Goal: Contribute content

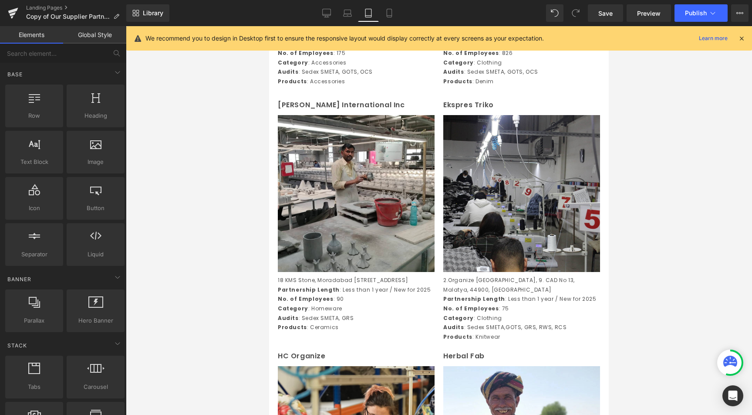
scroll to position [696, 0]
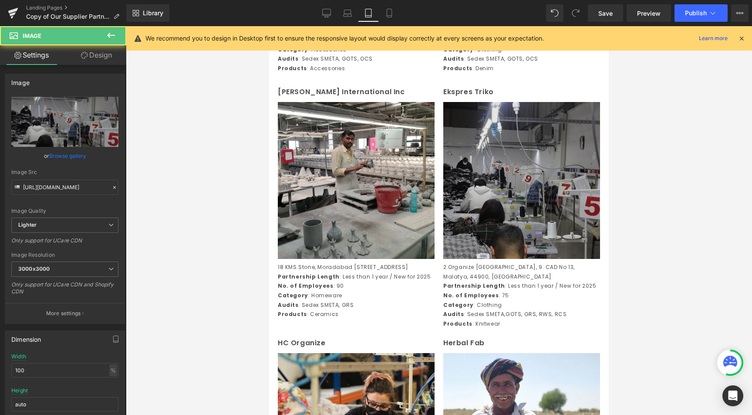
click at [522, 177] on img at bounding box center [521, 180] width 157 height 157
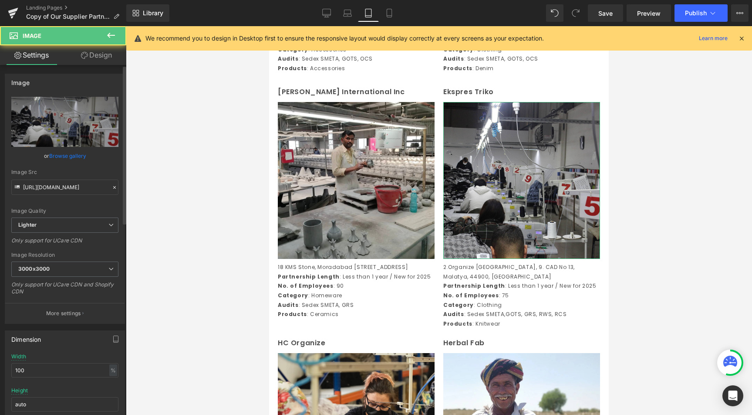
click at [66, 155] on link "Browse gallery" at bounding box center [67, 155] width 37 height 15
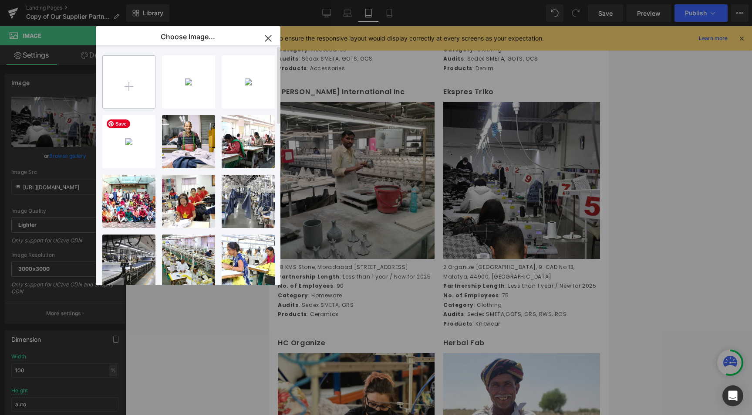
click at [127, 86] on input "file" at bounding box center [129, 82] width 52 height 52
click at [139, 56] on input "file" at bounding box center [129, 82] width 52 height 52
type input "C:\fakepath\EXPRES TRIKO.jpg"
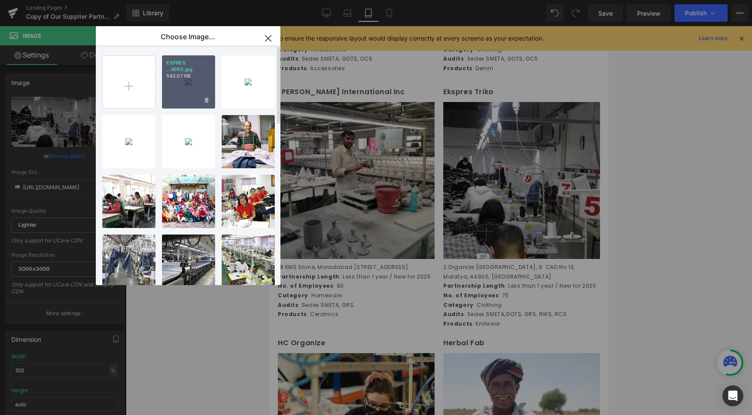
click at [185, 83] on div "EXPRES ...RIKO.jpg 543.07 KB" at bounding box center [188, 81] width 53 height 53
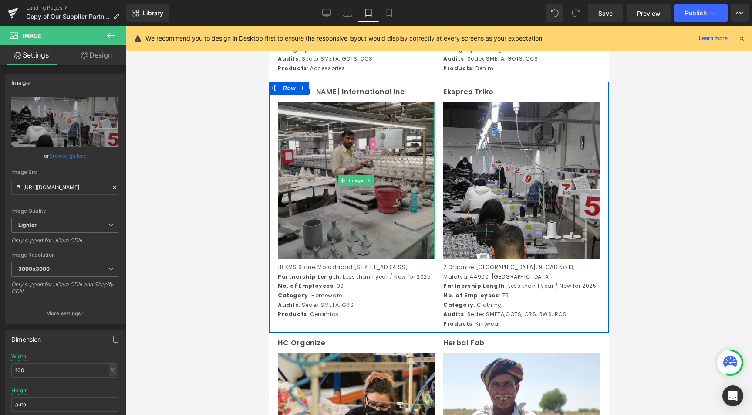
click at [360, 226] on img at bounding box center [356, 180] width 157 height 157
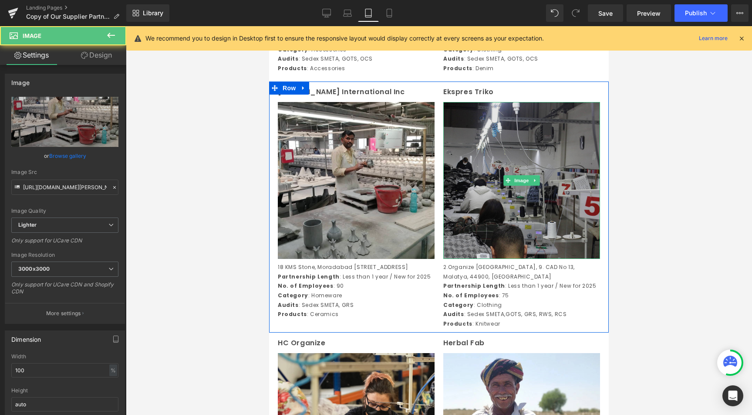
click at [512, 217] on img at bounding box center [521, 180] width 157 height 157
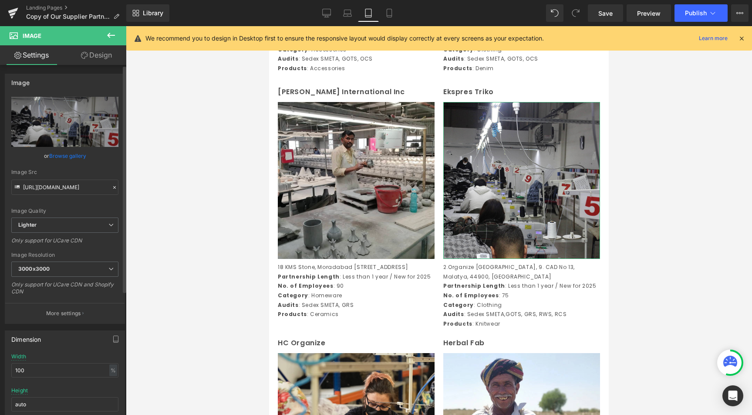
click at [56, 160] on link "Browse gallery" at bounding box center [67, 155] width 37 height 15
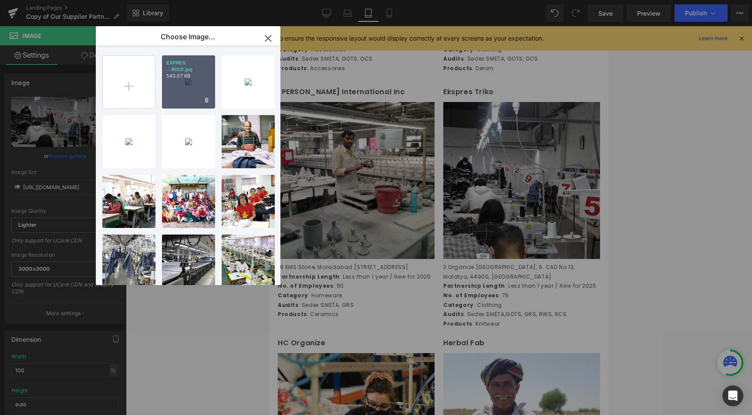
click at [180, 83] on div "EXPRES ...RIKO.jpg 543.07 KB" at bounding box center [188, 81] width 53 height 53
type input "[URL][DOMAIN_NAME]"
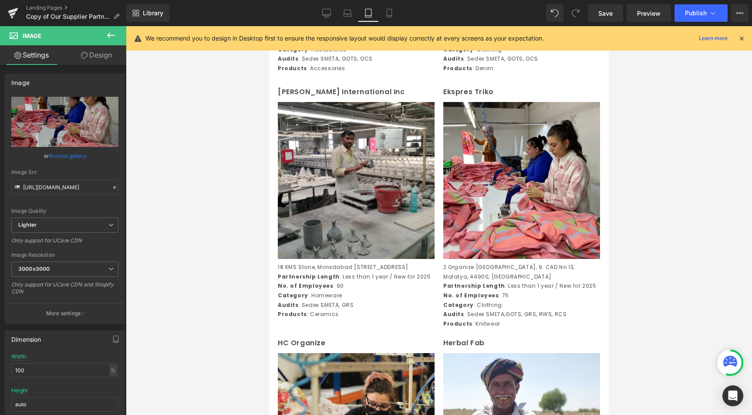
click at [215, 282] on div at bounding box center [439, 220] width 626 height 388
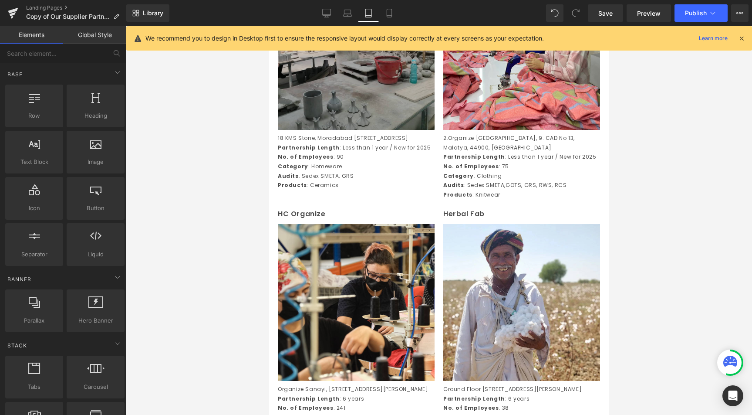
scroll to position [813, 0]
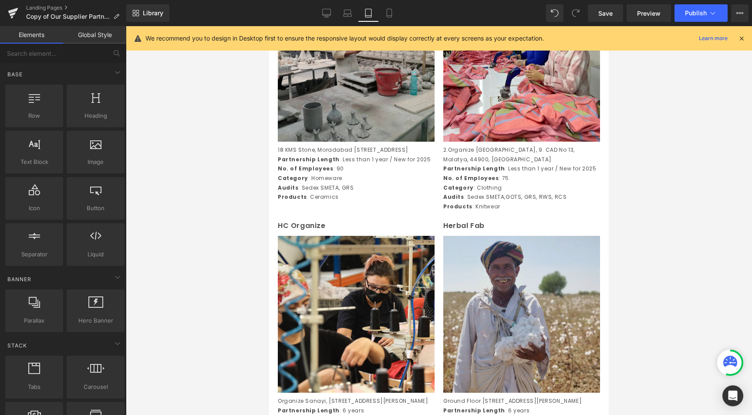
click at [540, 334] on div "Image" at bounding box center [521, 314] width 157 height 157
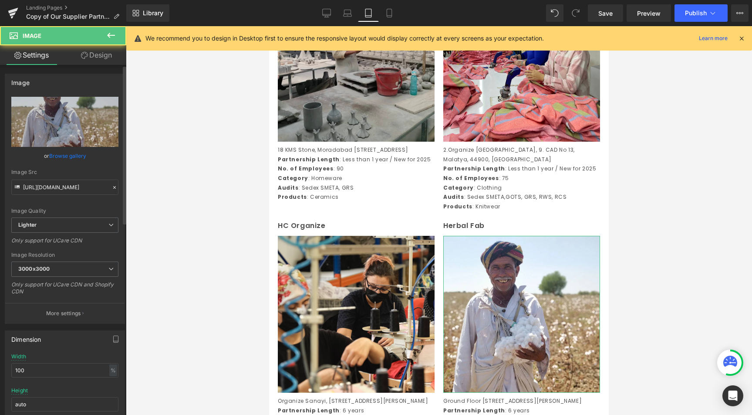
click at [64, 154] on link "Browse gallery" at bounding box center [67, 155] width 37 height 15
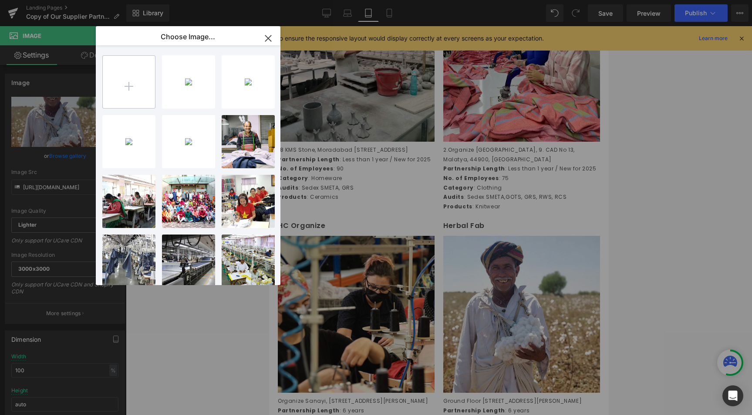
click at [122, 84] on input "file" at bounding box center [129, 82] width 52 height 52
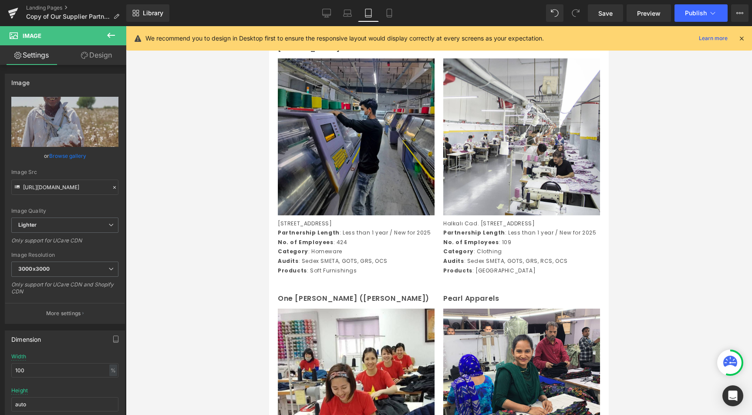
scroll to position [1221, 0]
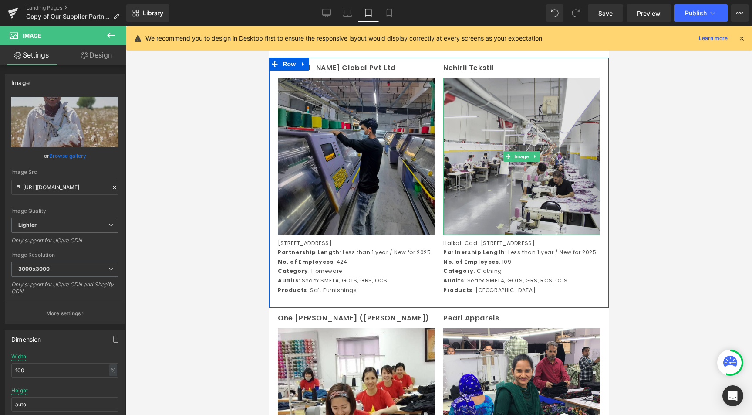
click at [540, 175] on img at bounding box center [521, 156] width 157 height 157
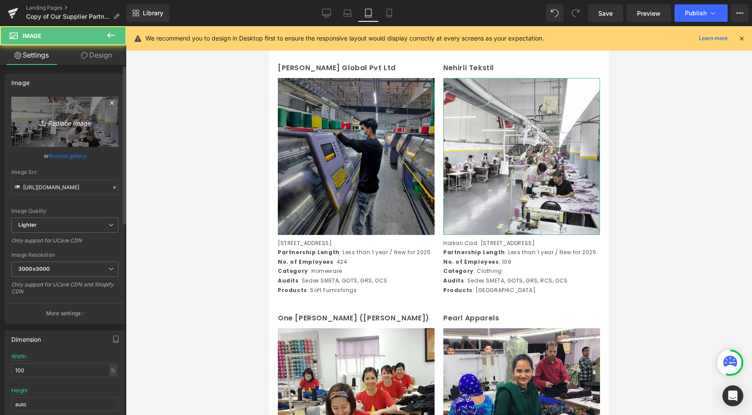
click at [74, 128] on link "Replace Image" at bounding box center [64, 122] width 107 height 50
type input "C:\fakepath\NEHRILI .jpg"
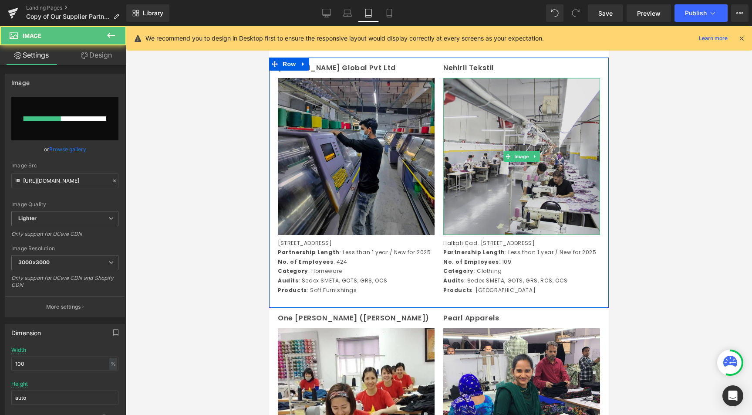
click at [537, 230] on img at bounding box center [521, 156] width 157 height 157
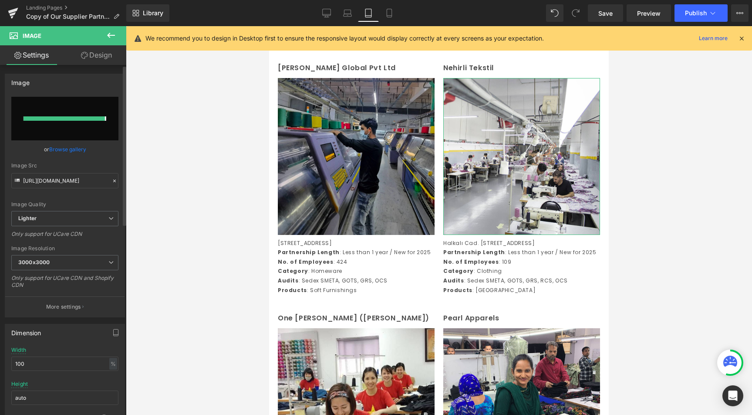
type input "[URL][DOMAIN_NAME]"
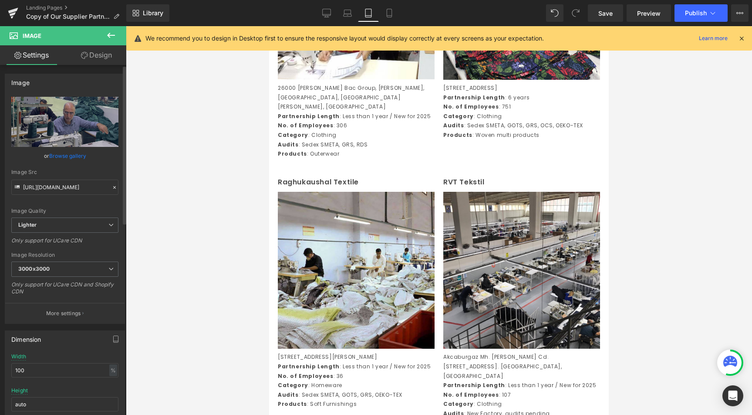
scroll to position [1658, 0]
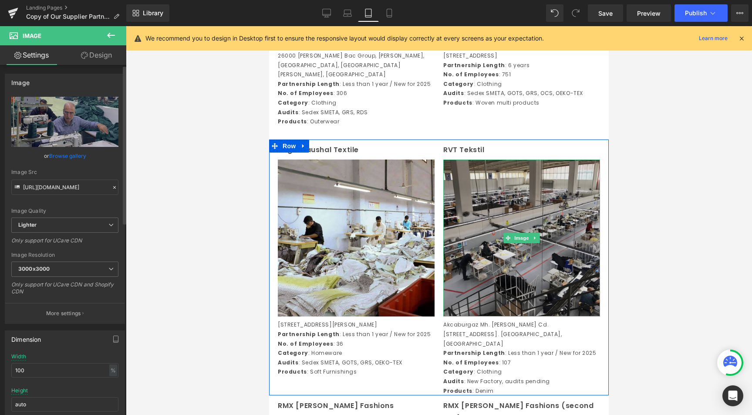
click at [523, 282] on img at bounding box center [521, 237] width 157 height 157
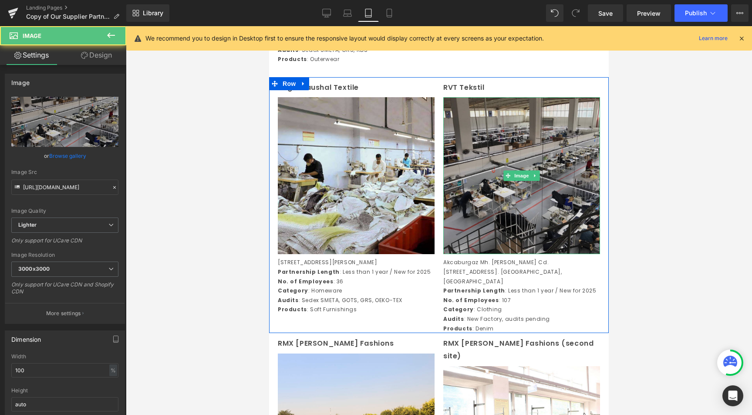
scroll to position [1722, 0]
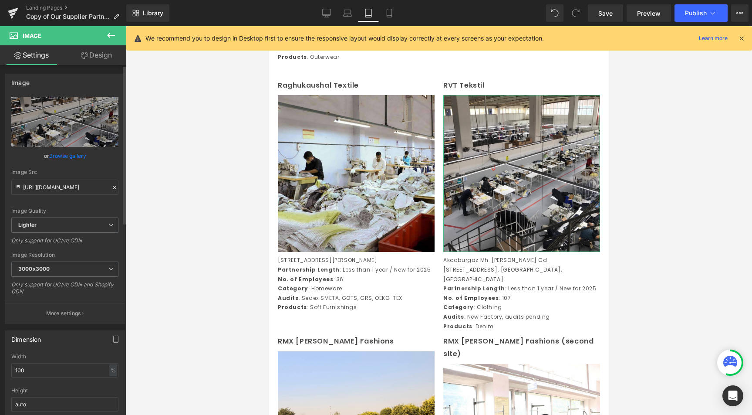
click at [84, 159] on link "Browse gallery" at bounding box center [67, 155] width 37 height 15
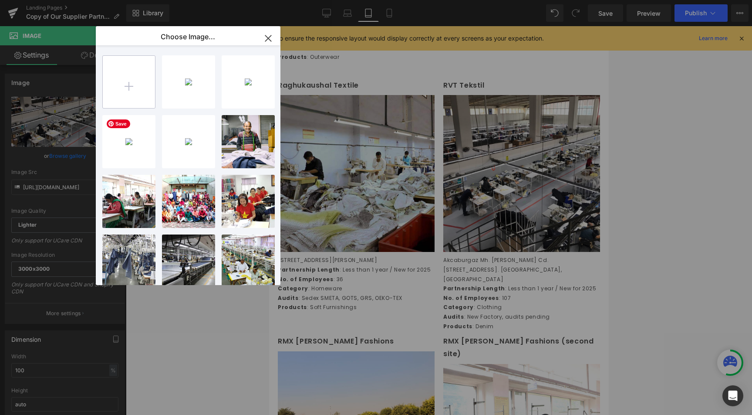
click at [129, 84] on input "file" at bounding box center [129, 82] width 52 height 52
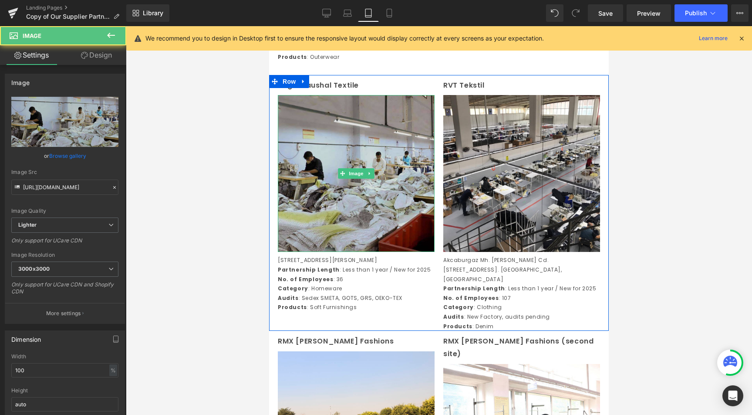
click at [346, 218] on img at bounding box center [356, 173] width 157 height 157
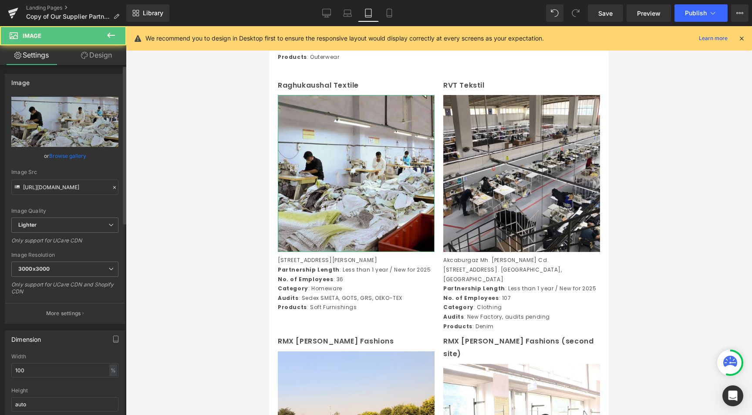
click at [64, 158] on link "Browse gallery" at bounding box center [67, 155] width 37 height 15
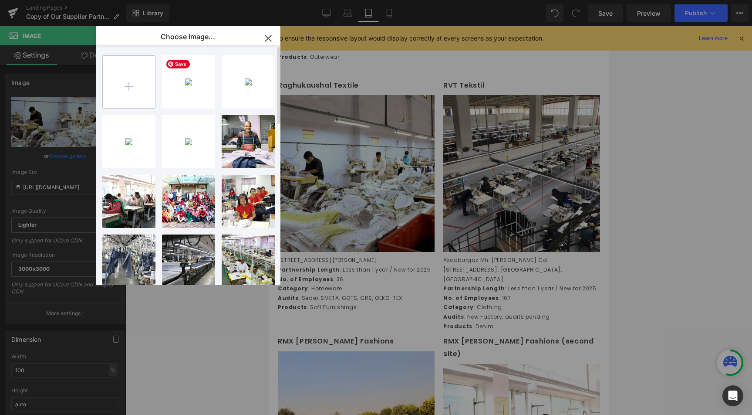
click at [121, 88] on input "file" at bounding box center [129, 82] width 52 height 52
type input "C:\fakepath\imgi_32_ming-6.jpg"
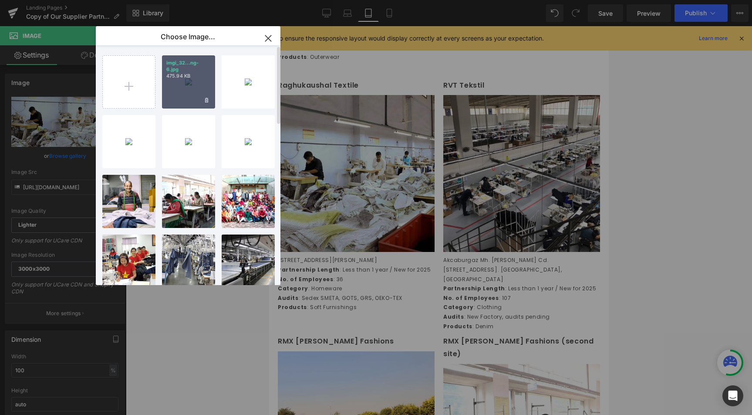
click at [178, 82] on div "imgi_32...ng-6.jpg 475.94 KB" at bounding box center [188, 81] width 53 height 53
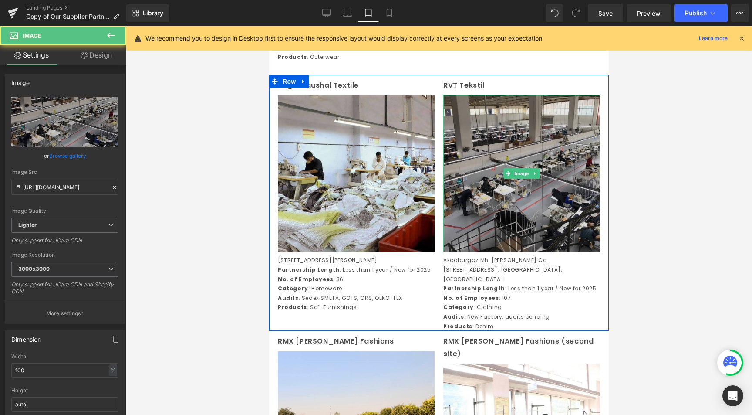
click at [510, 220] on img at bounding box center [521, 173] width 157 height 157
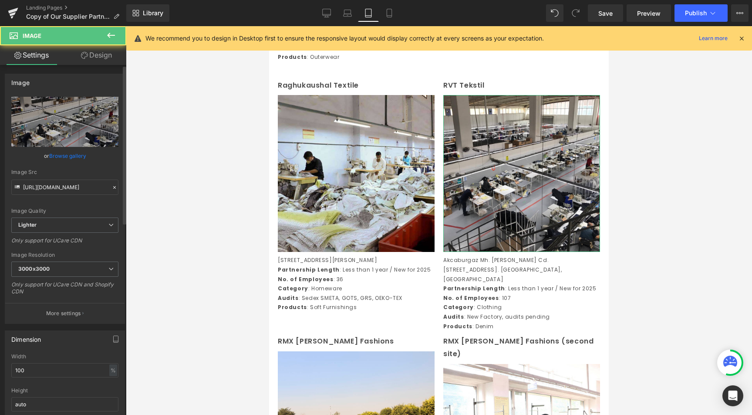
click at [86, 157] on div "or Browse gallery" at bounding box center [64, 155] width 107 height 9
click at [83, 157] on link "Browse gallery" at bounding box center [67, 155] width 37 height 15
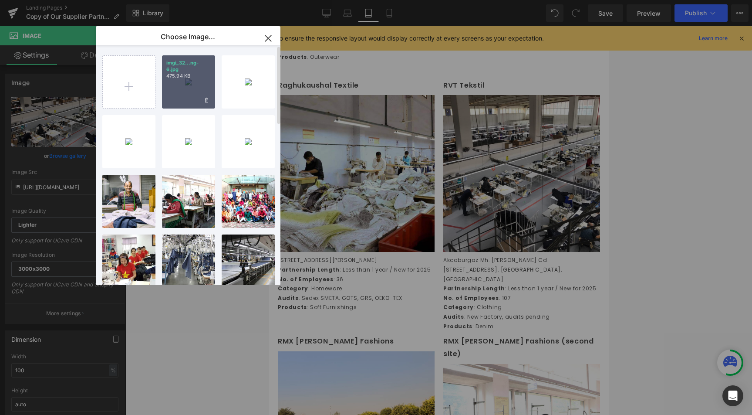
click at [174, 88] on div "imgi_32...ng-6.jpg 475.94 KB" at bounding box center [188, 81] width 53 height 53
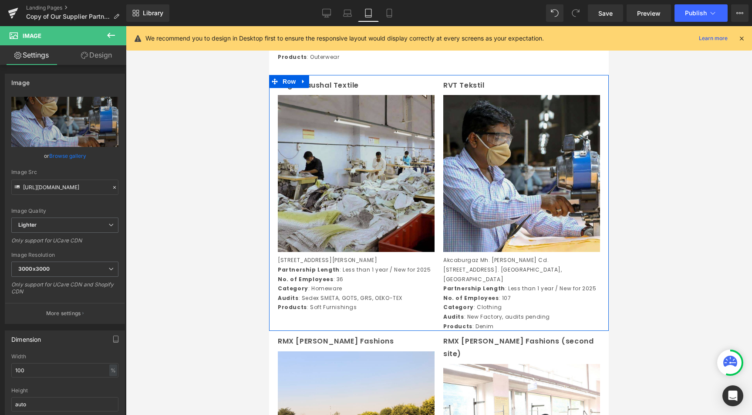
type input "[URL][DOMAIN_NAME]"
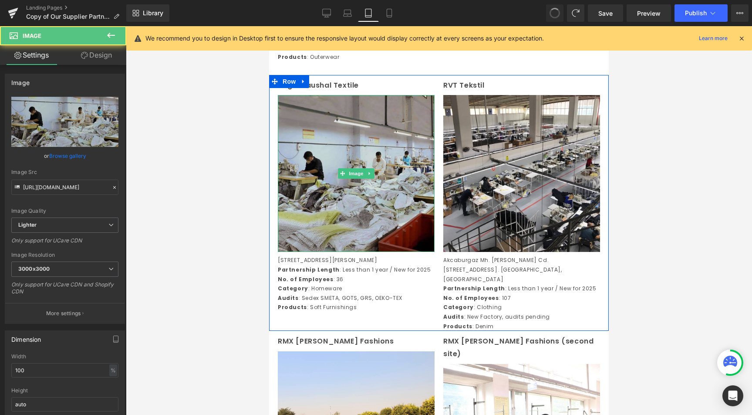
click at [382, 227] on img at bounding box center [356, 173] width 157 height 157
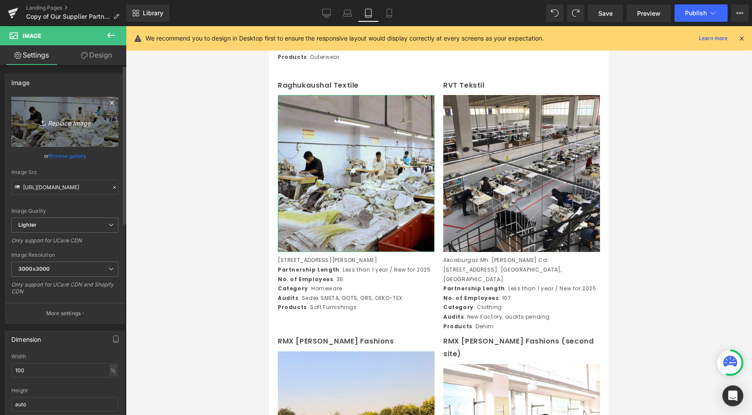
click at [62, 135] on link "Replace Image" at bounding box center [64, 122] width 107 height 50
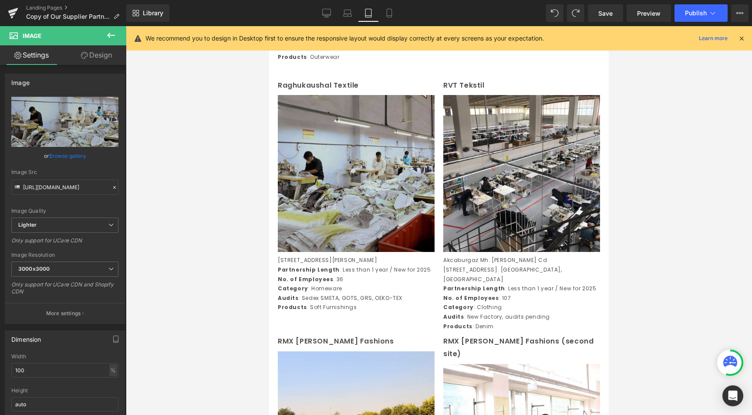
click at [337, 243] on img at bounding box center [356, 173] width 157 height 157
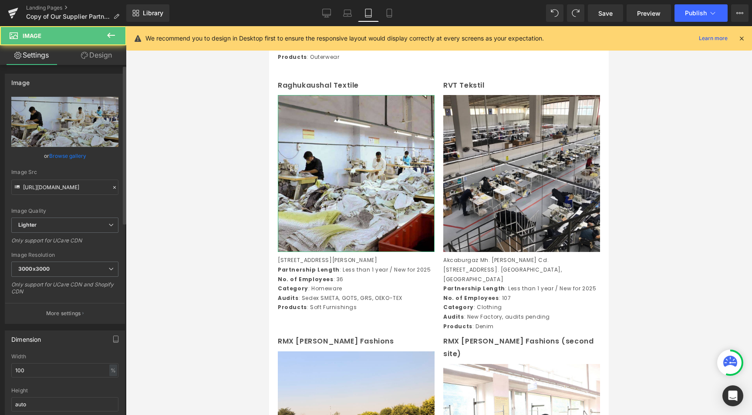
click at [69, 156] on link "Browse gallery" at bounding box center [67, 155] width 37 height 15
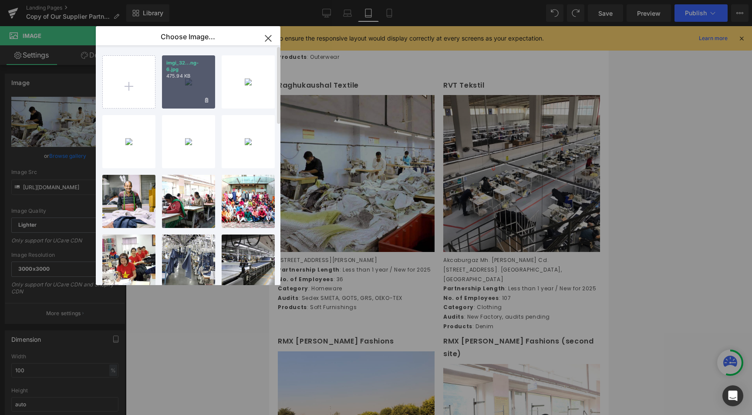
click at [190, 86] on div "imgi_32...ng-6.jpg 475.94 KB" at bounding box center [188, 81] width 53 height 53
type input "[URL][DOMAIN_NAME]"
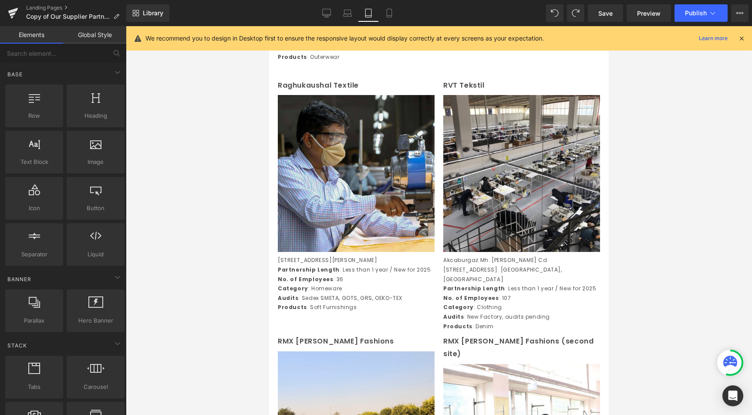
click at [221, 281] on div at bounding box center [439, 220] width 626 height 388
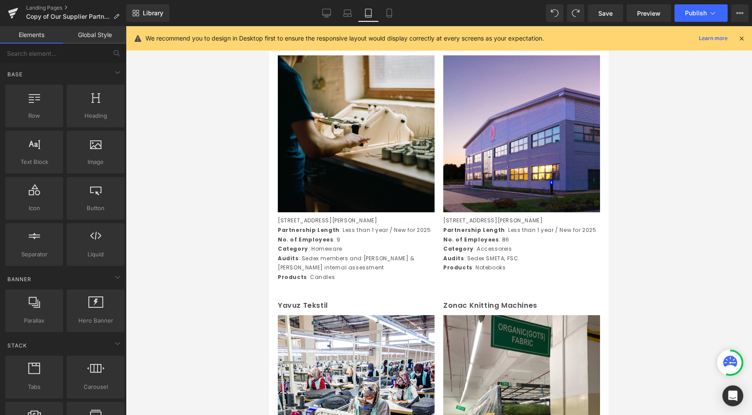
scroll to position [2498, 0]
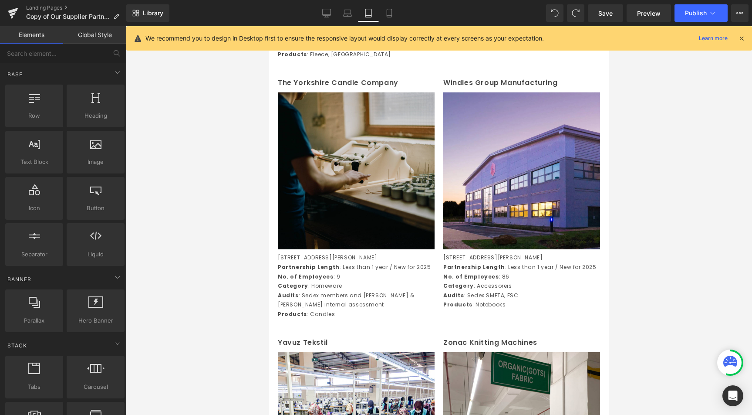
click at [374, 232] on img at bounding box center [356, 170] width 157 height 157
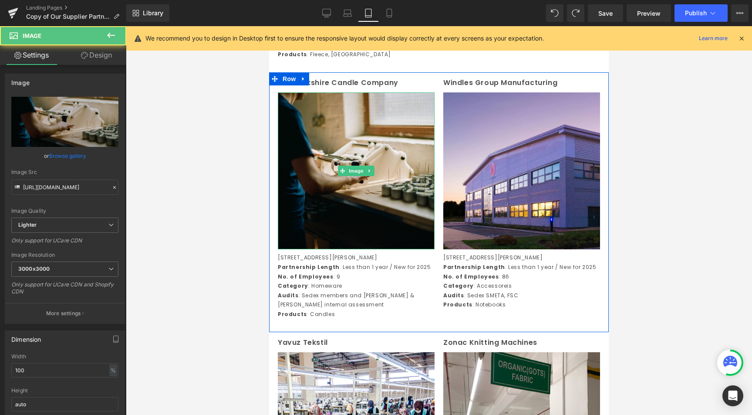
click at [218, 273] on div at bounding box center [439, 220] width 626 height 388
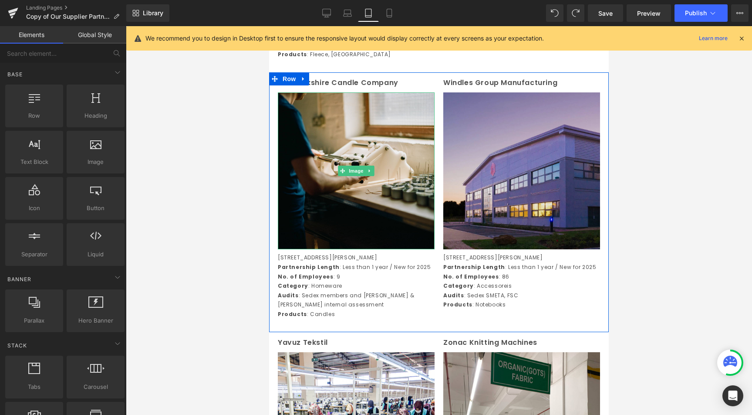
click at [490, 210] on img at bounding box center [521, 170] width 157 height 157
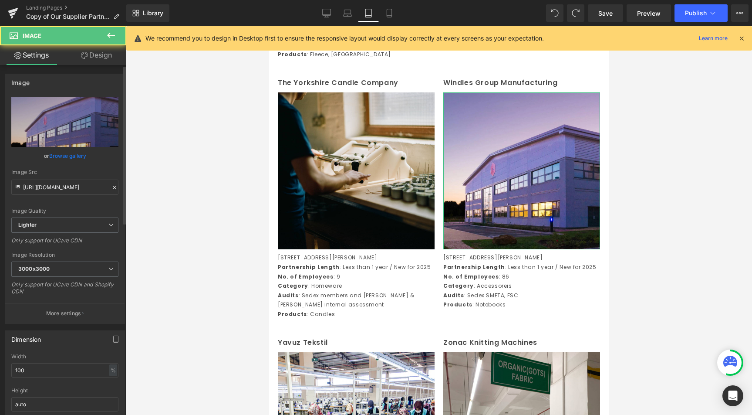
click at [47, 151] on div "Image Quality Lighter Lightest Lighter Lighter Lightest Only support for UCare …" at bounding box center [64, 157] width 107 height 121
click at [52, 152] on link "Browse gallery" at bounding box center [67, 155] width 37 height 15
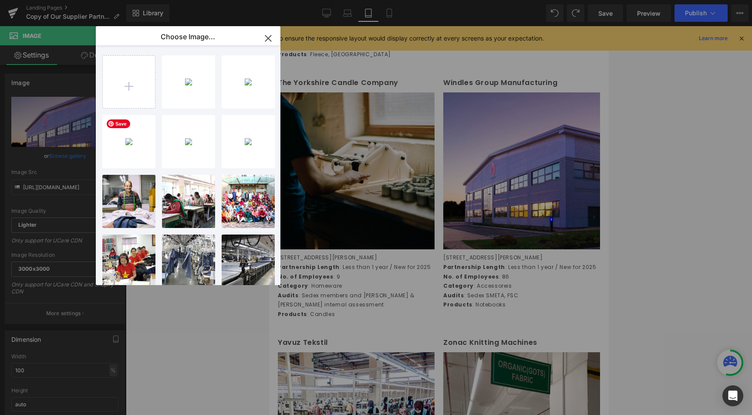
click at [95, 0] on div "Text Block You are previewing how the will restyle your page. You can not edit …" at bounding box center [376, 0] width 752 height 0
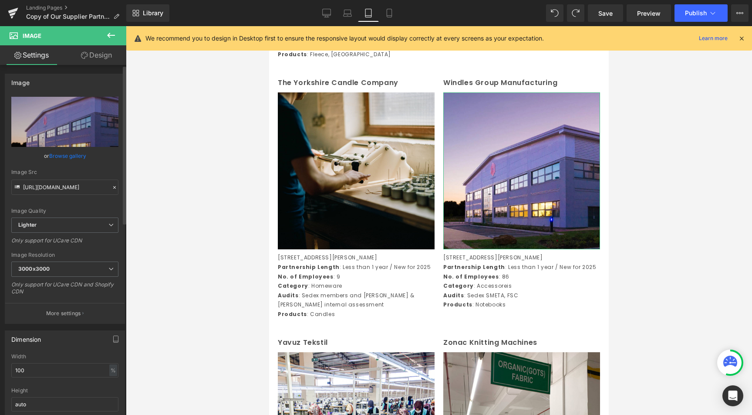
click at [58, 159] on link "Browse gallery" at bounding box center [67, 155] width 37 height 15
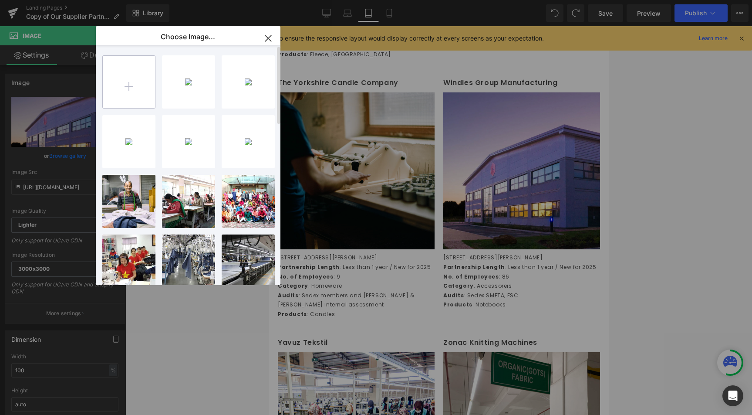
click at [120, 93] on input "file" at bounding box center [129, 82] width 52 height 52
type input "C:\fakepath\WINDLES.jpg"
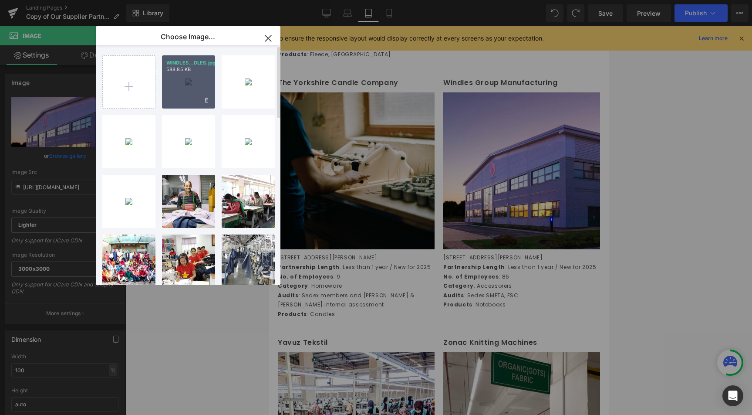
click at [191, 71] on p "588.85 KB" at bounding box center [188, 69] width 44 height 7
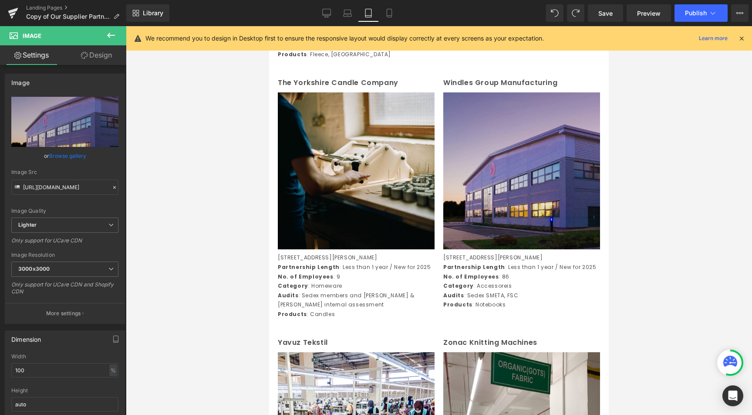
click at [551, 221] on img at bounding box center [521, 170] width 157 height 157
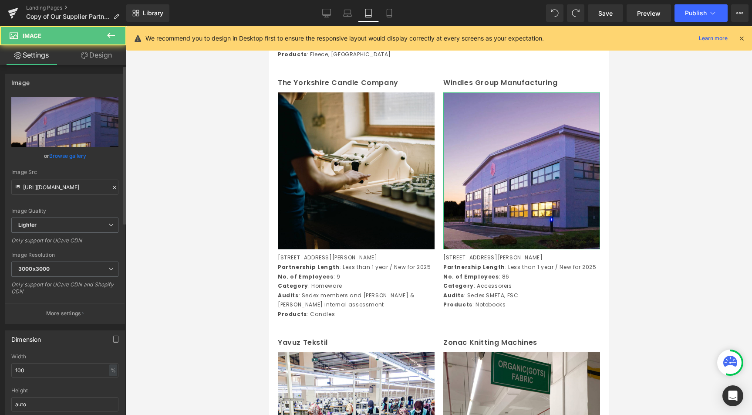
click at [79, 153] on link "Browse gallery" at bounding box center [67, 155] width 37 height 15
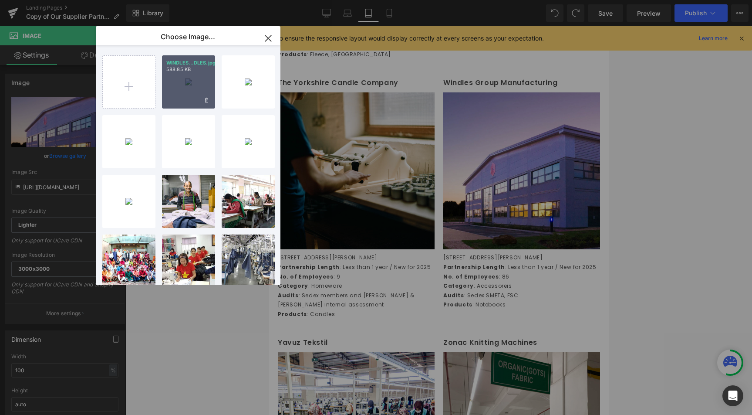
click at [184, 72] on p "588.85 KB" at bounding box center [188, 69] width 44 height 7
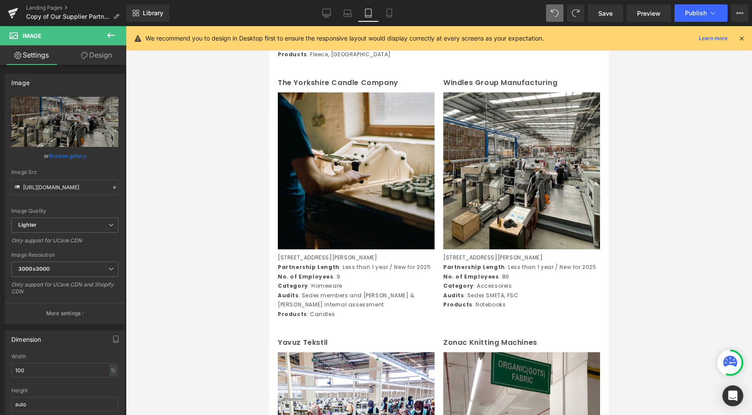
type input "[URL][DOMAIN_NAME]"
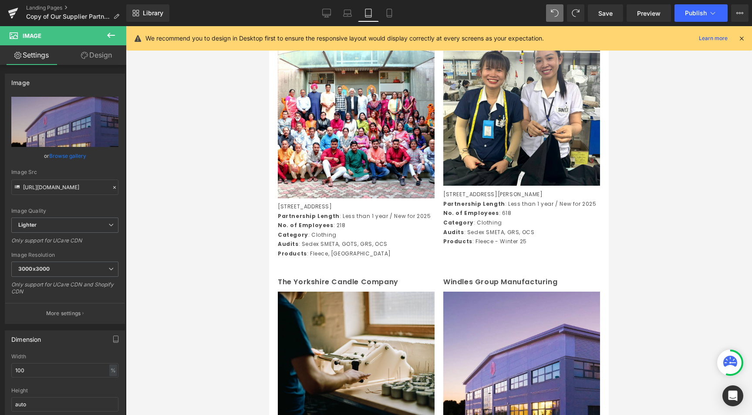
scroll to position [2191, 0]
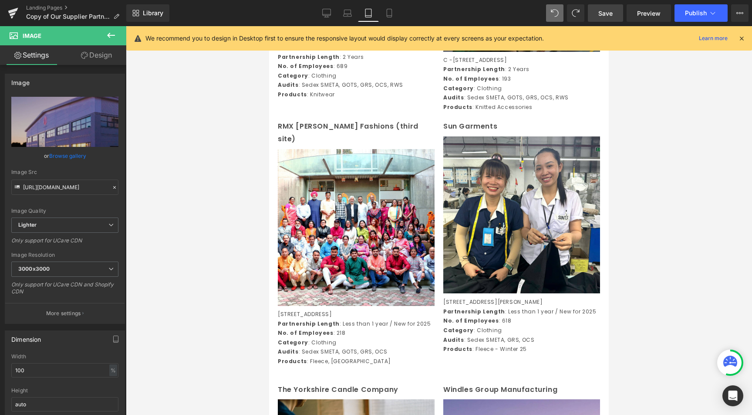
click at [605, 11] on span "Save" at bounding box center [605, 13] width 14 height 9
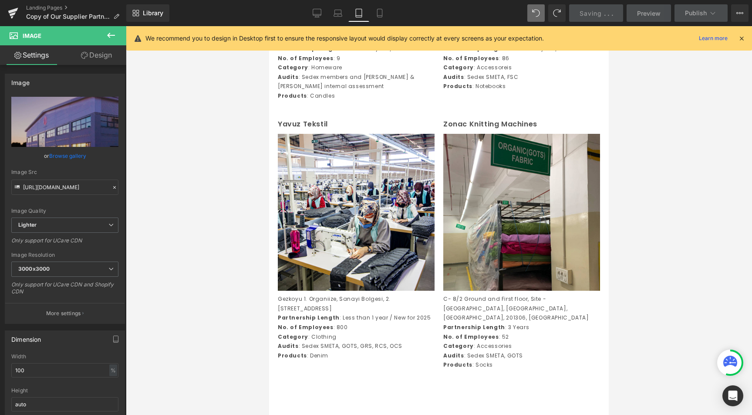
scroll to position [2647, 0]
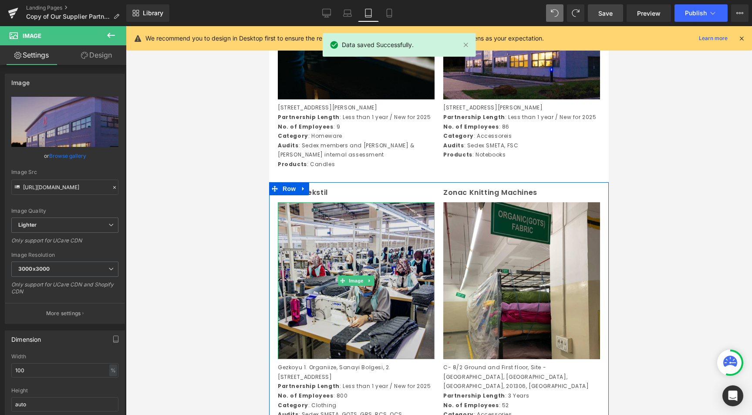
click at [369, 286] on link at bounding box center [369, 280] width 9 height 10
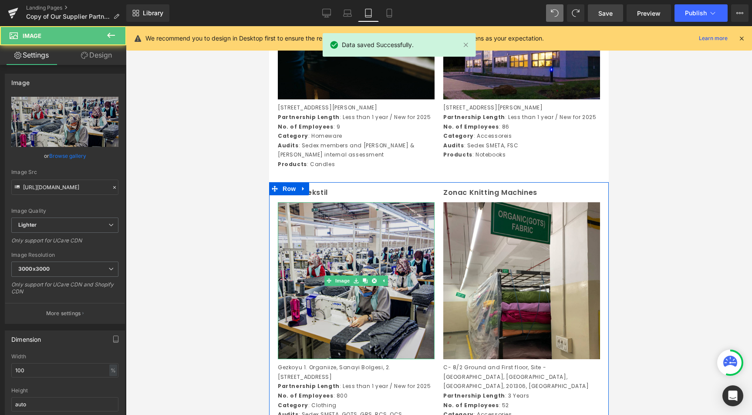
click at [328, 341] on img at bounding box center [356, 280] width 157 height 157
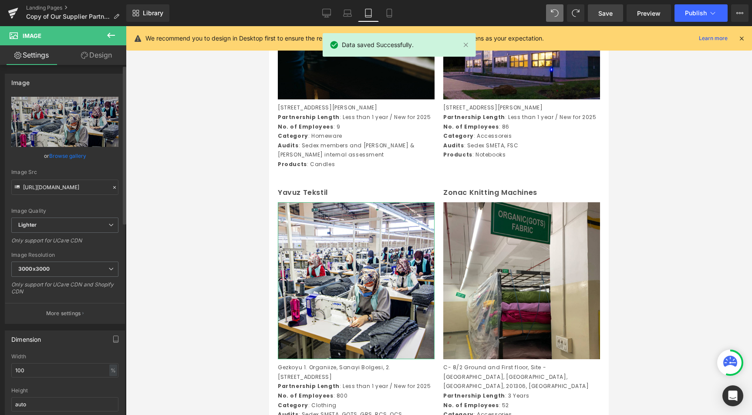
click at [62, 155] on link "Browse gallery" at bounding box center [67, 155] width 37 height 15
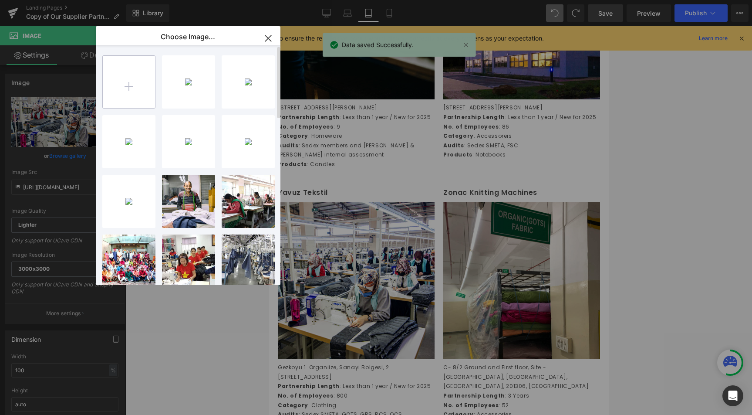
click at [138, 95] on input "file" at bounding box center [129, 82] width 52 height 52
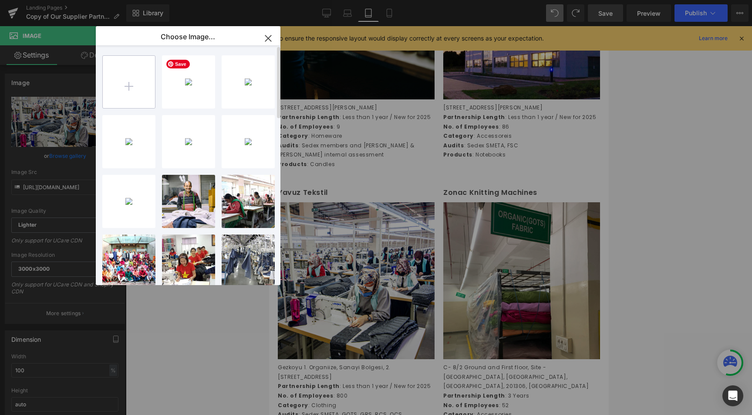
click at [139, 68] on input "file" at bounding box center [129, 82] width 52 height 52
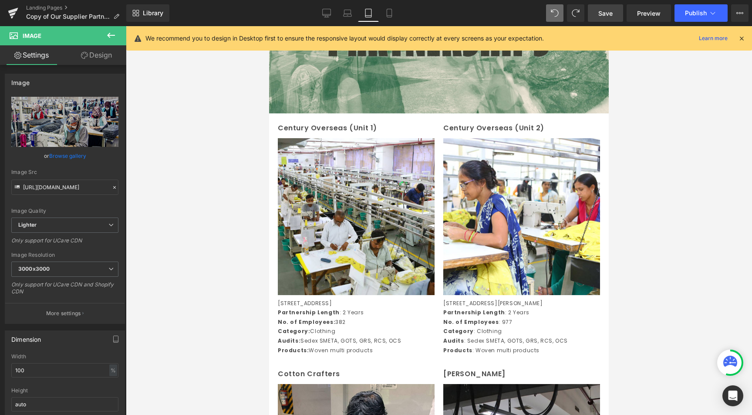
scroll to position [74, 0]
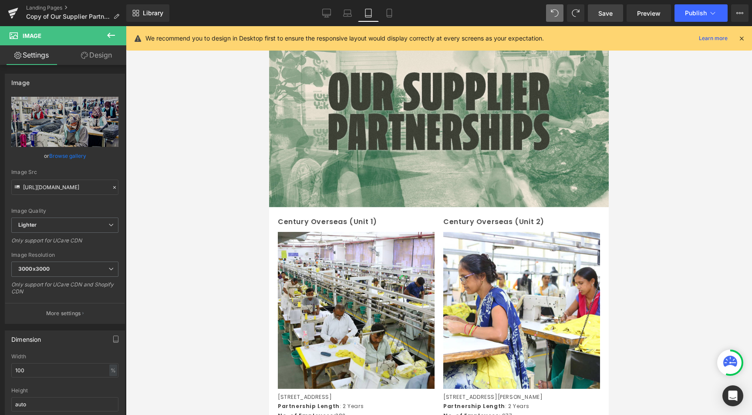
click at [606, 18] on link "Save" at bounding box center [605, 12] width 35 height 17
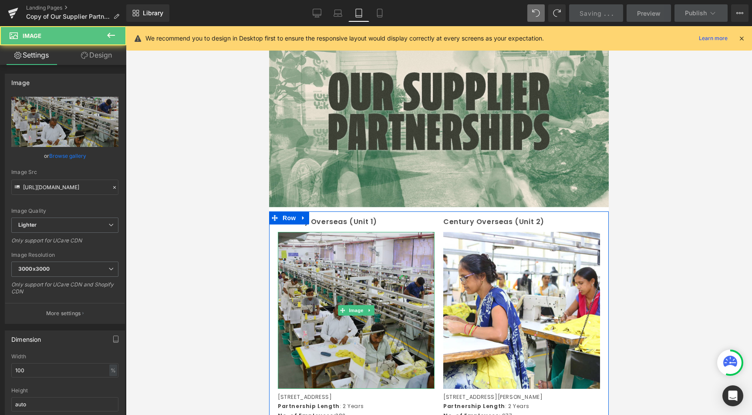
click at [366, 331] on img at bounding box center [356, 310] width 157 height 157
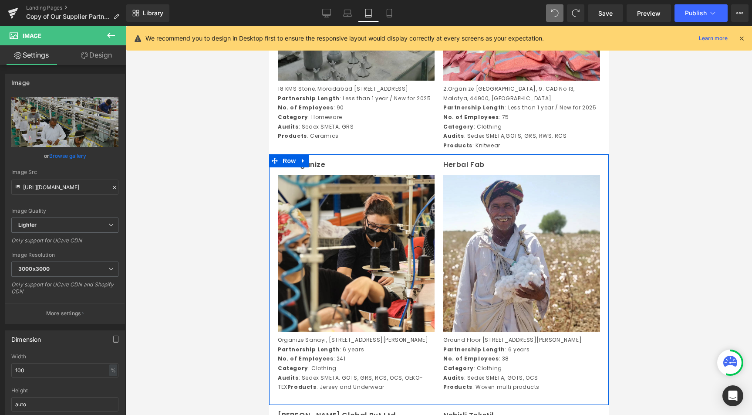
scroll to position [794, 0]
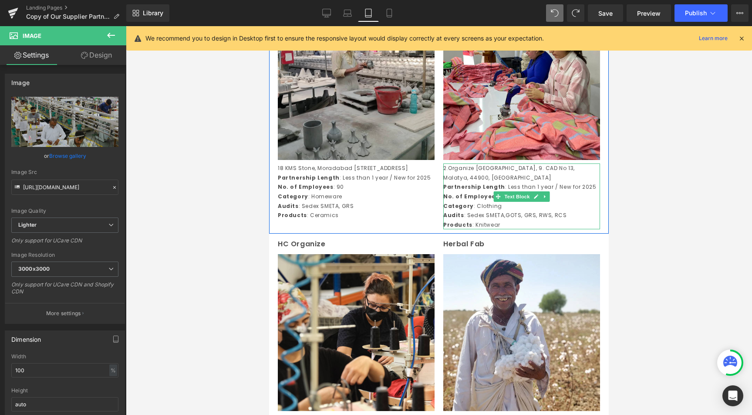
click at [492, 220] on p "Audits : Sedex SMETA,GOTS, GRS, RWS, RCS" at bounding box center [521, 215] width 157 height 10
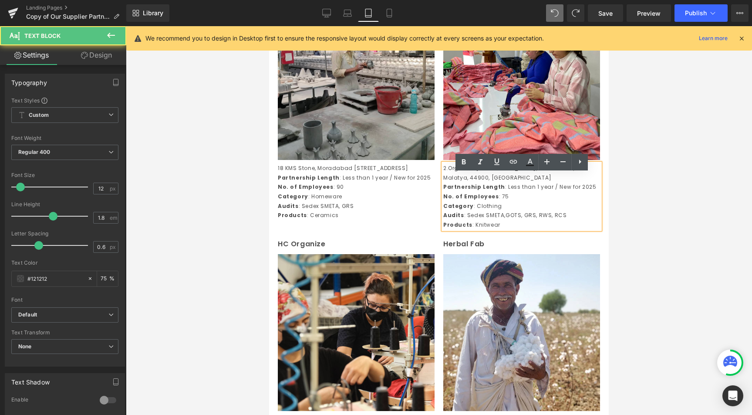
click at [291, 245] on span "Row" at bounding box center [289, 240] width 14 height 10
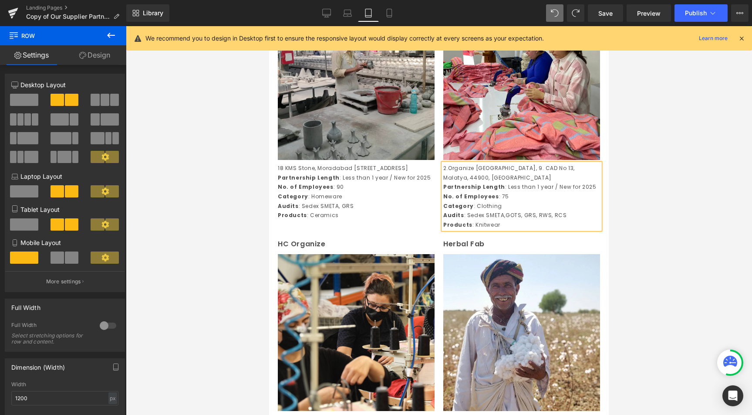
click at [597, 22] on div "Library Tablet Desktop Laptop Tablet Mobile Save Preview Publish Scheduled View…" at bounding box center [439, 13] width 626 height 26
click at [603, 14] on span "Save" at bounding box center [605, 13] width 14 height 9
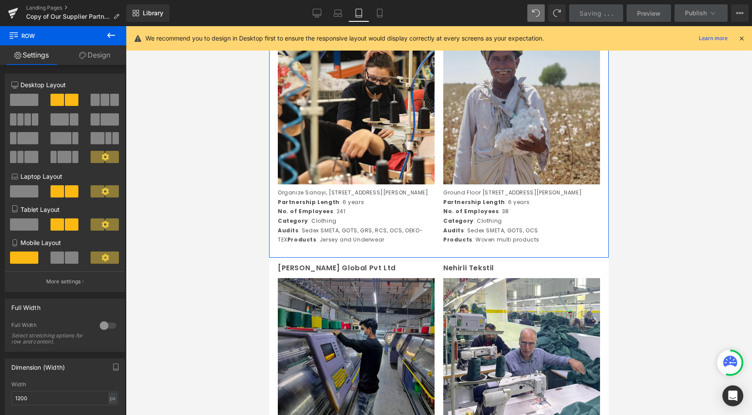
click at [495, 184] on img at bounding box center [521, 105] width 157 height 157
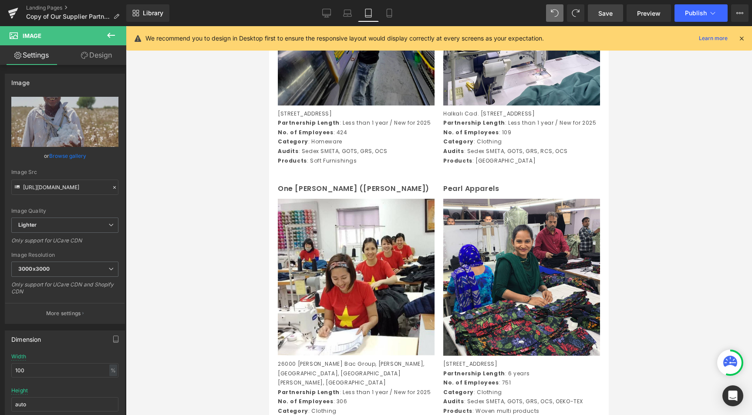
scroll to position [1350, 0]
click at [608, 6] on link "Save" at bounding box center [605, 12] width 35 height 17
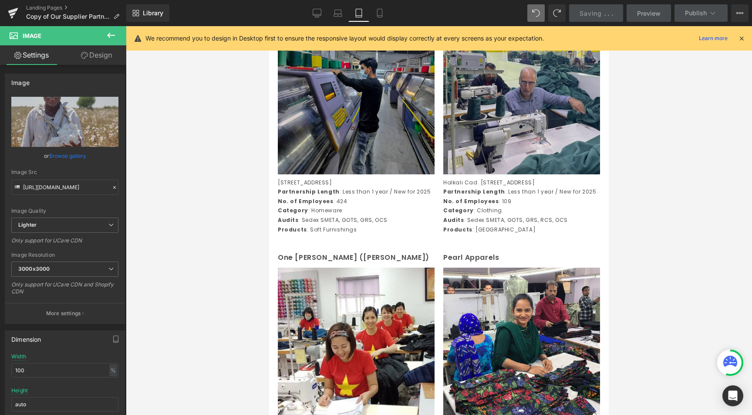
scroll to position [1281, 0]
click at [574, 174] on img at bounding box center [521, 95] width 157 height 157
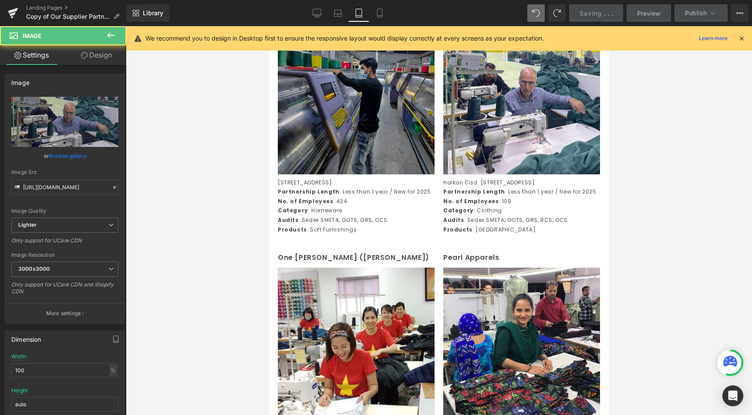
click at [191, 243] on div at bounding box center [439, 220] width 626 height 388
